Goal: Transaction & Acquisition: Download file/media

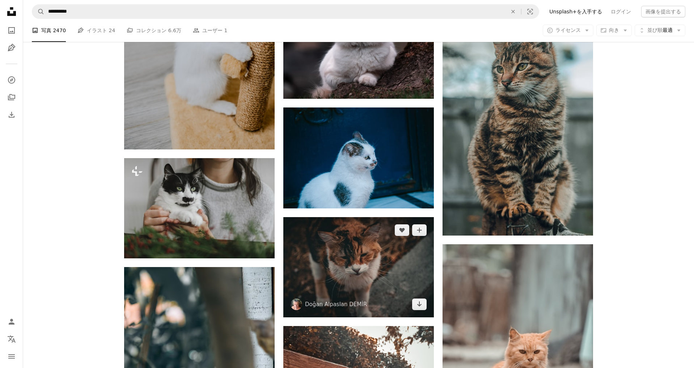
scroll to position [22061, 0]
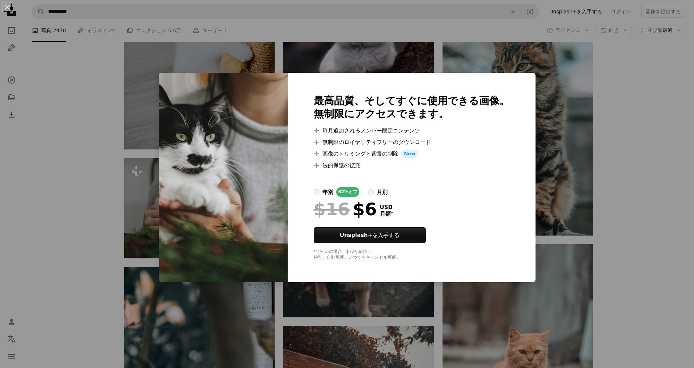
click at [107, 154] on div "An X shape 最高品質、そしてすぐに使用できる画像。 無制限にアクセスできます。 A plus sign 毎月追加されるメンバー限定コンテンツ A p…" at bounding box center [347, 184] width 694 height 368
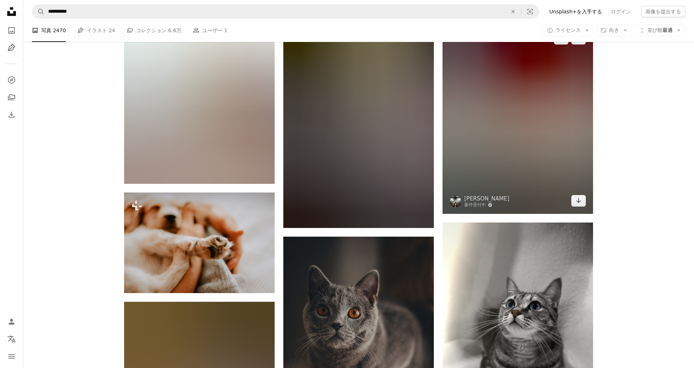
scroll to position [27706, 0]
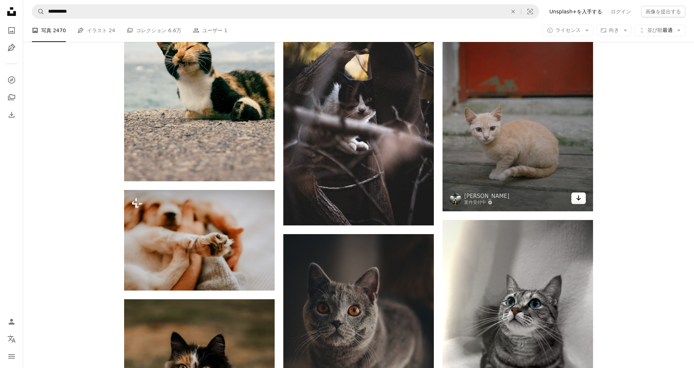
click at [579, 200] on icon "Arrow pointing down" at bounding box center [579, 198] width 6 height 9
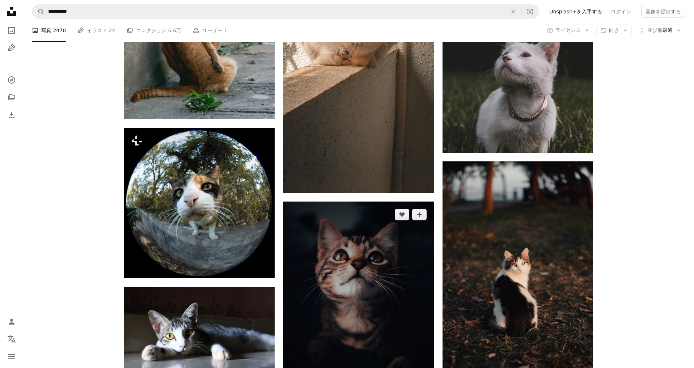
scroll to position [30443, 0]
